Goal: Information Seeking & Learning: Learn about a topic

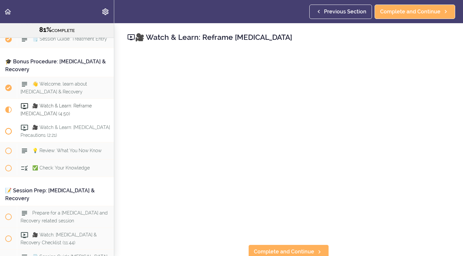
scroll to position [3729, 0]
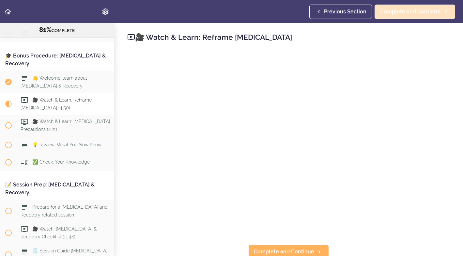
click at [392, 11] on span "Complete and Continue" at bounding box center [410, 12] width 60 height 8
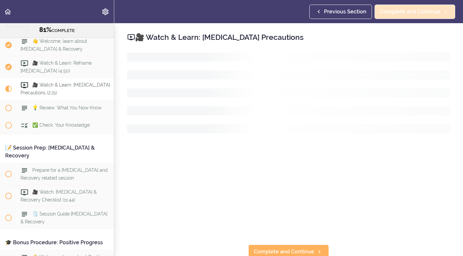
scroll to position [3766, 0]
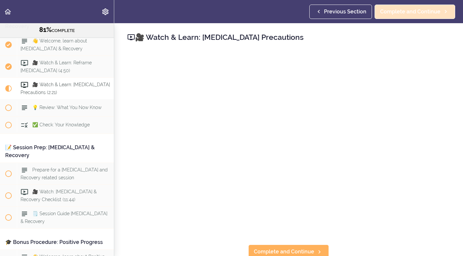
click at [411, 12] on span "Complete and Continue" at bounding box center [410, 12] width 60 height 8
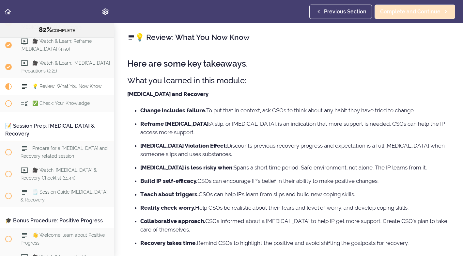
click at [409, 11] on span "Complete and Continue" at bounding box center [410, 12] width 60 height 8
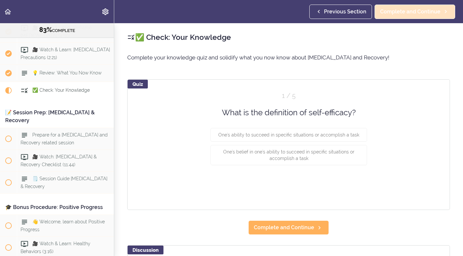
scroll to position [3805, 0]
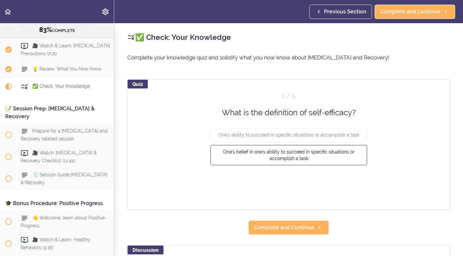
click at [289, 153] on span "One's belief in one's ability to succeed in specific situations or accomplish a…" at bounding box center [288, 155] width 131 height 12
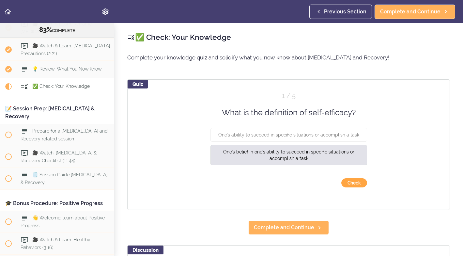
click at [353, 182] on button "Check" at bounding box center [354, 182] width 26 height 9
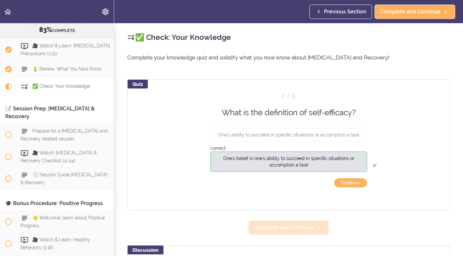
click at [302, 228] on span "Complete and Continue" at bounding box center [284, 228] width 60 height 8
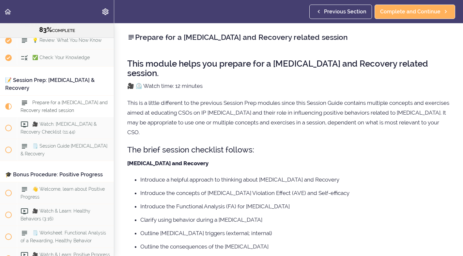
scroll to position [3843, 0]
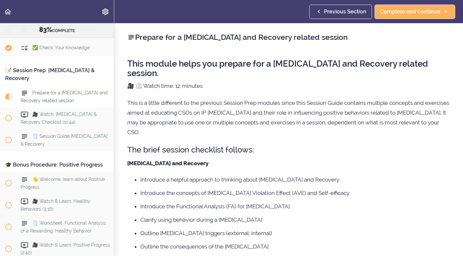
click at [360, 9] on span "Previous Section" at bounding box center [345, 12] width 42 height 8
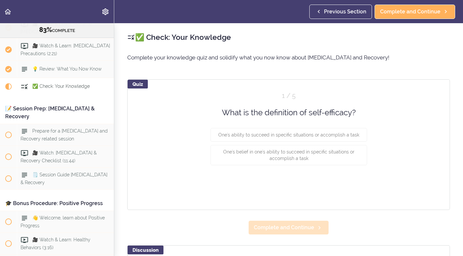
click at [307, 228] on span "Complete and Continue" at bounding box center [284, 228] width 60 height 8
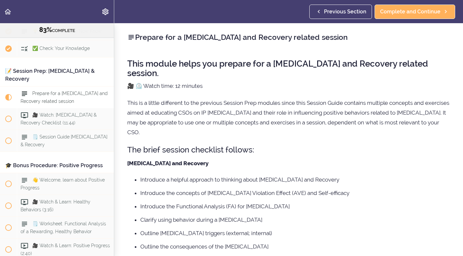
scroll to position [3843, 0]
click at [344, 9] on span "Previous Section" at bounding box center [345, 12] width 42 height 8
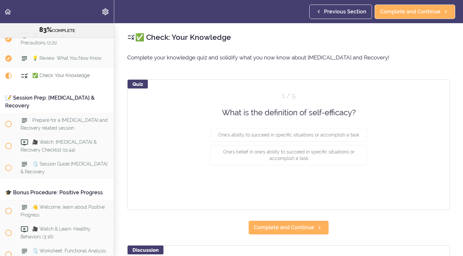
scroll to position [3805, 0]
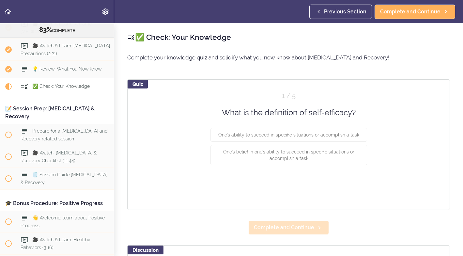
click at [301, 228] on span "Complete and Continue" at bounding box center [284, 228] width 60 height 8
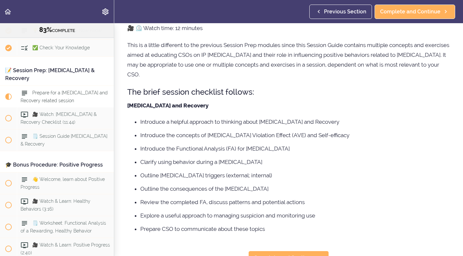
scroll to position [57, 0]
click at [410, 11] on span "Complete and Continue" at bounding box center [410, 12] width 60 height 8
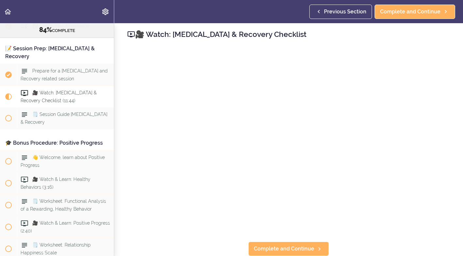
scroll to position [3, 0]
click at [400, 11] on span "Complete and Continue" at bounding box center [410, 12] width 60 height 8
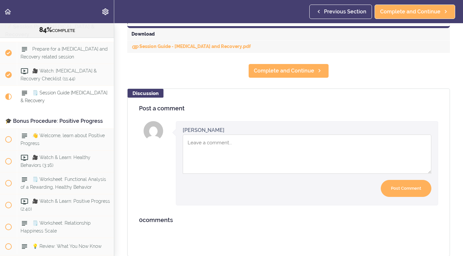
scroll to position [334, 0]
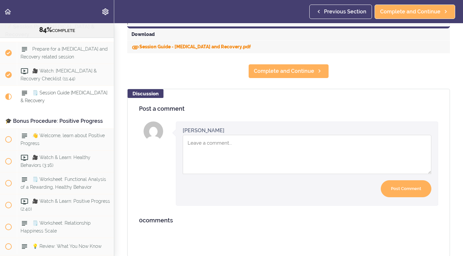
click at [153, 46] on link "Session Guide - [MEDICAL_DATA] and Recovery.pdf" at bounding box center [191, 46] width 119 height 5
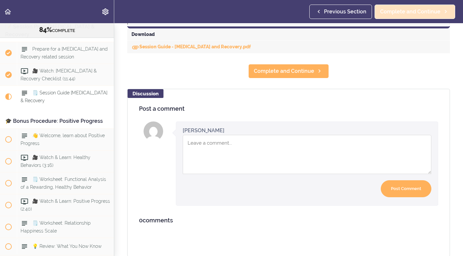
click at [423, 11] on span "Complete and Continue" at bounding box center [410, 12] width 60 height 8
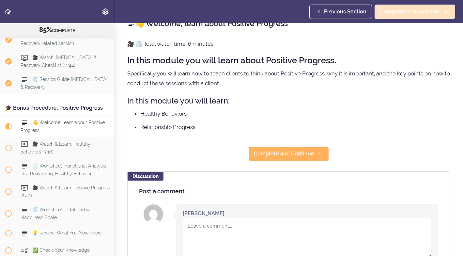
scroll to position [3930, 0]
